Goal: Check status: Check status

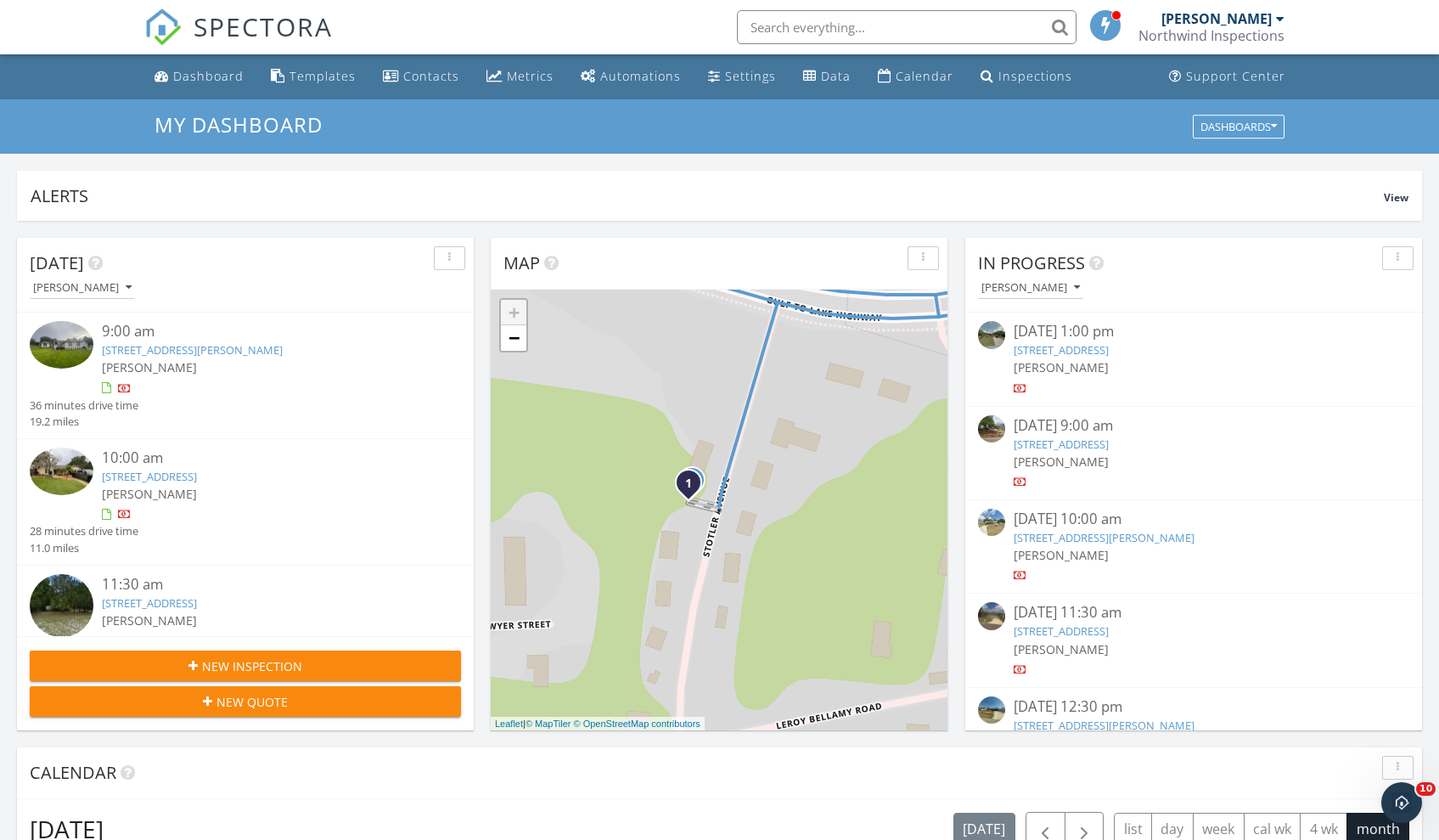
click at [281, 344] on link "5417 N Rosedale Cir, Beverly Hills, FL 34465" at bounding box center [192, 350] width 181 height 16
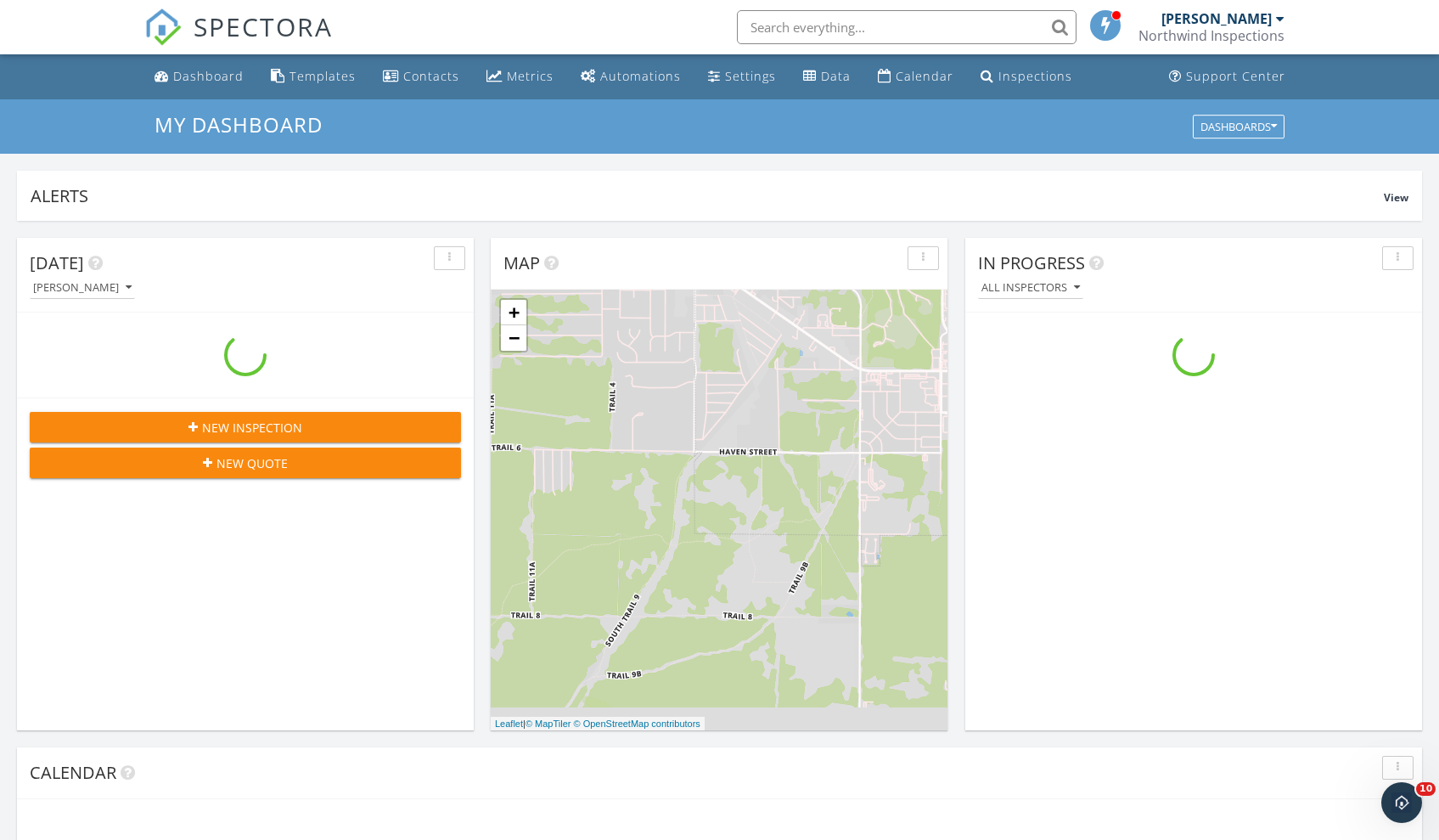
scroll to position [1571, 1465]
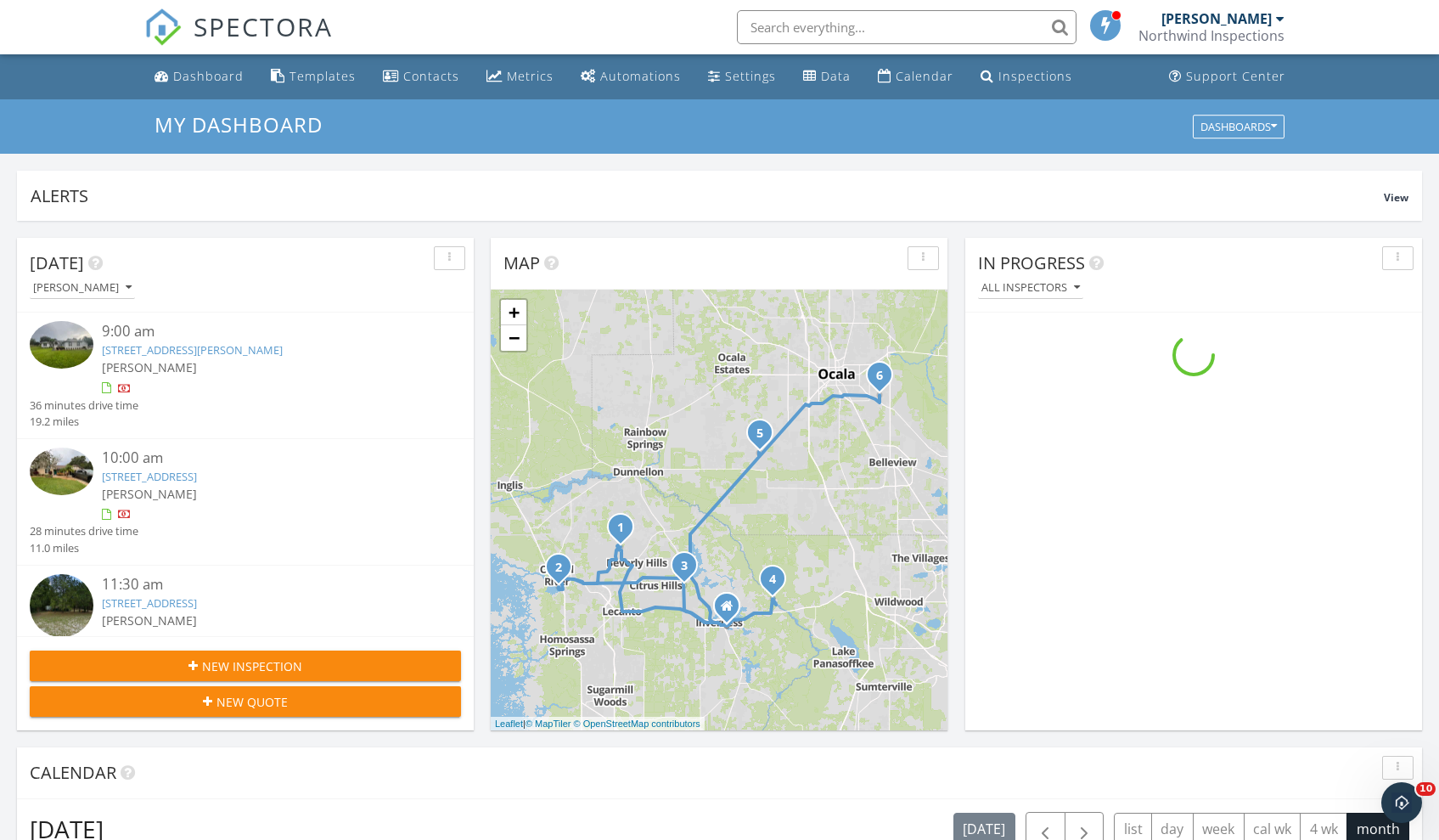
click at [257, 344] on link "[STREET_ADDRESS][PERSON_NAME]" at bounding box center [192, 350] width 181 height 16
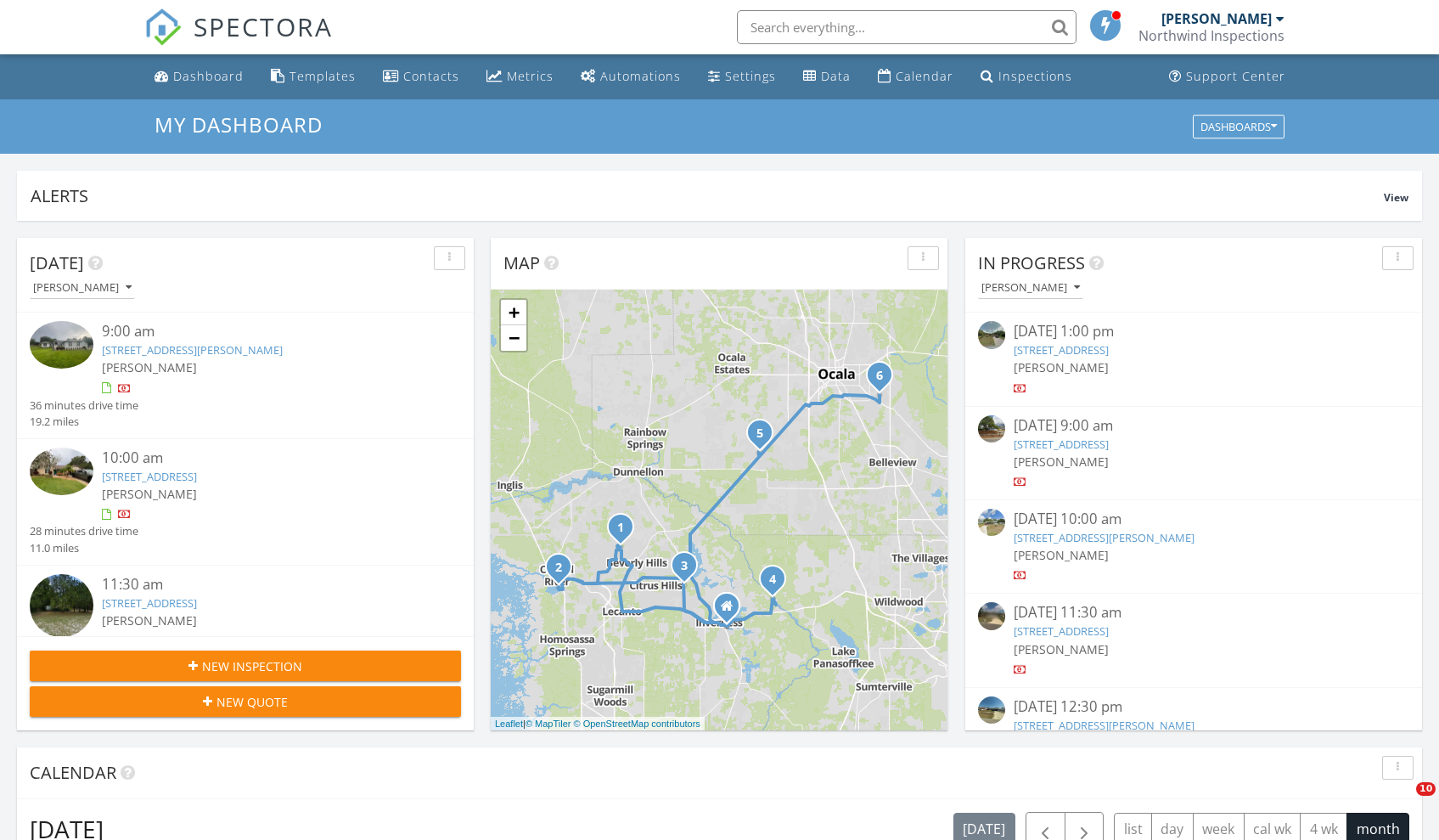
click at [197, 475] on link "[STREET_ADDRESS]" at bounding box center [149, 476] width 95 height 16
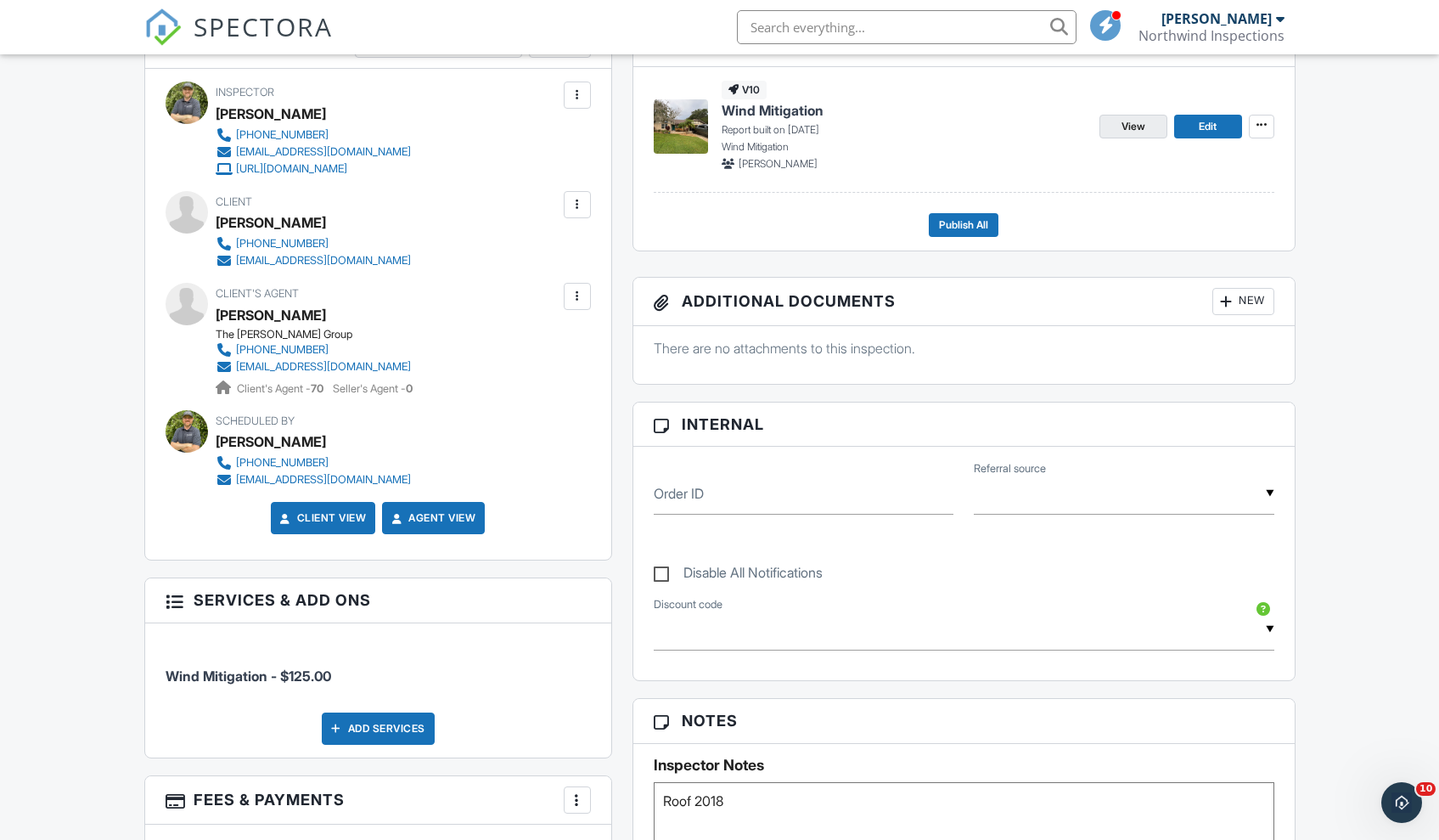
click at [1125, 129] on span "View" at bounding box center [1134, 126] width 23 height 17
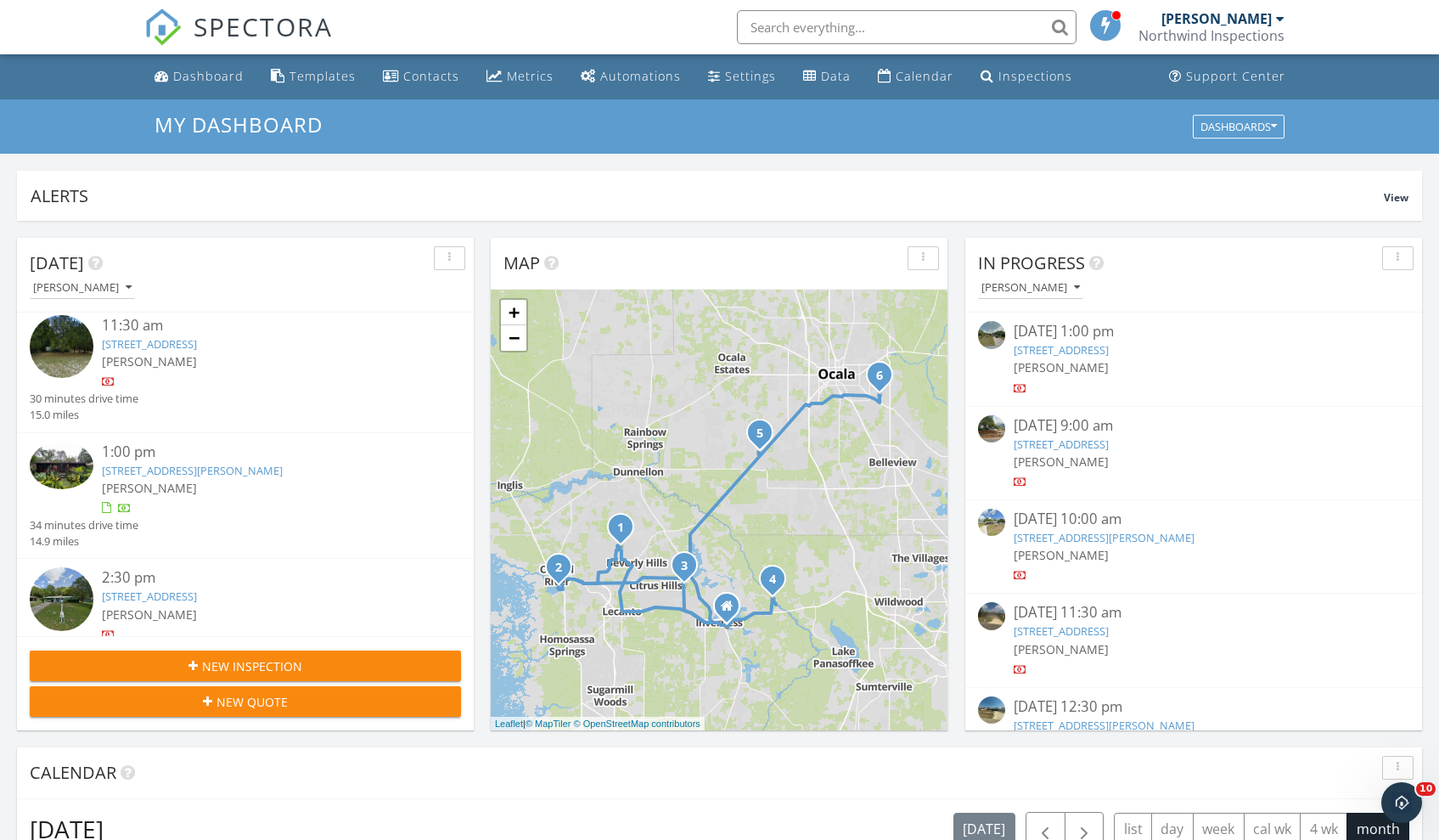
scroll to position [262, 0]
click at [246, 464] on link "485 N Robin Hood Rd, Inverness, FL 34450" at bounding box center [192, 467] width 181 height 16
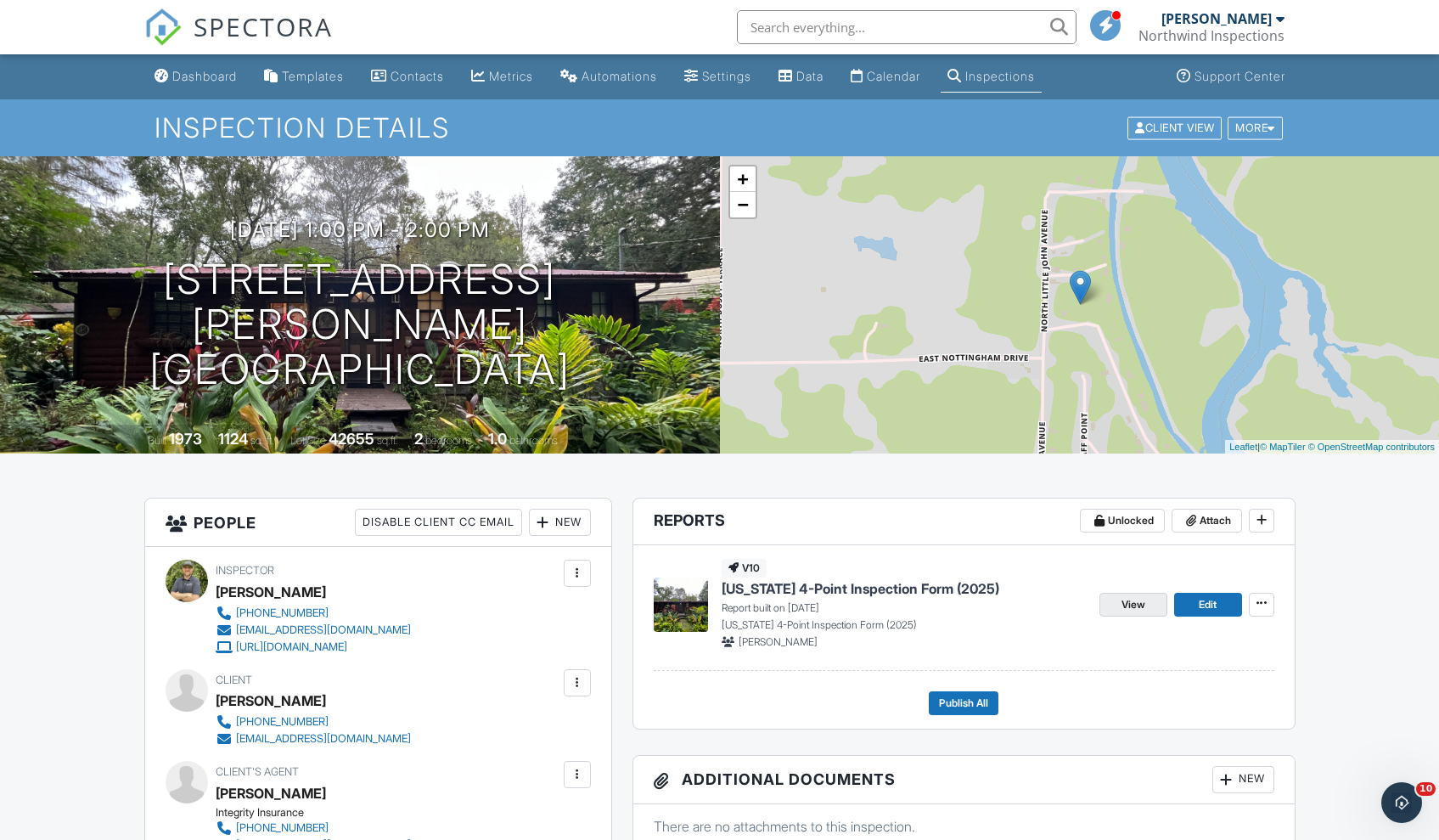
click at [1148, 606] on link "View" at bounding box center [1133, 604] width 67 height 23
